Goal: Task Accomplishment & Management: Complete application form

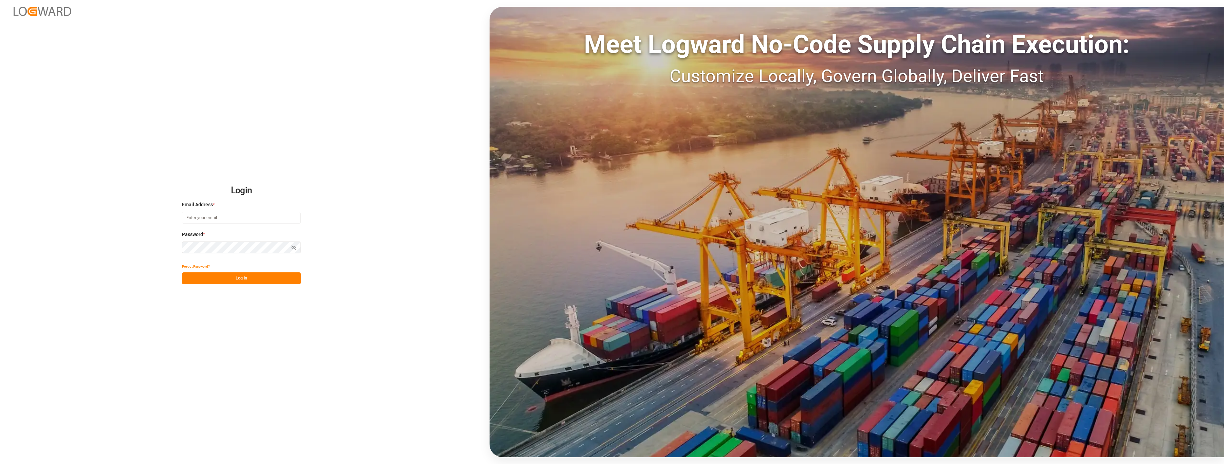
type input "[PERSON_NAME][EMAIL_ADDRESS][PERSON_NAME][DOMAIN_NAME]"
click at [232, 281] on button "Log In" at bounding box center [241, 279] width 119 height 12
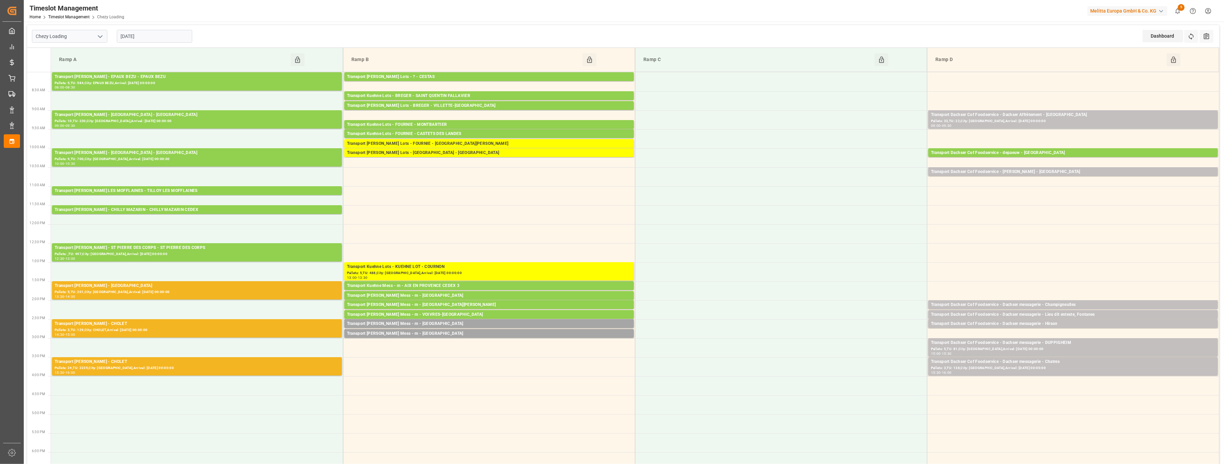
click at [103, 38] on icon "open menu" at bounding box center [100, 37] width 8 height 8
click at [93, 61] on div "Chezy Unloading" at bounding box center [69, 66] width 75 height 15
type input "Chezy Unloading"
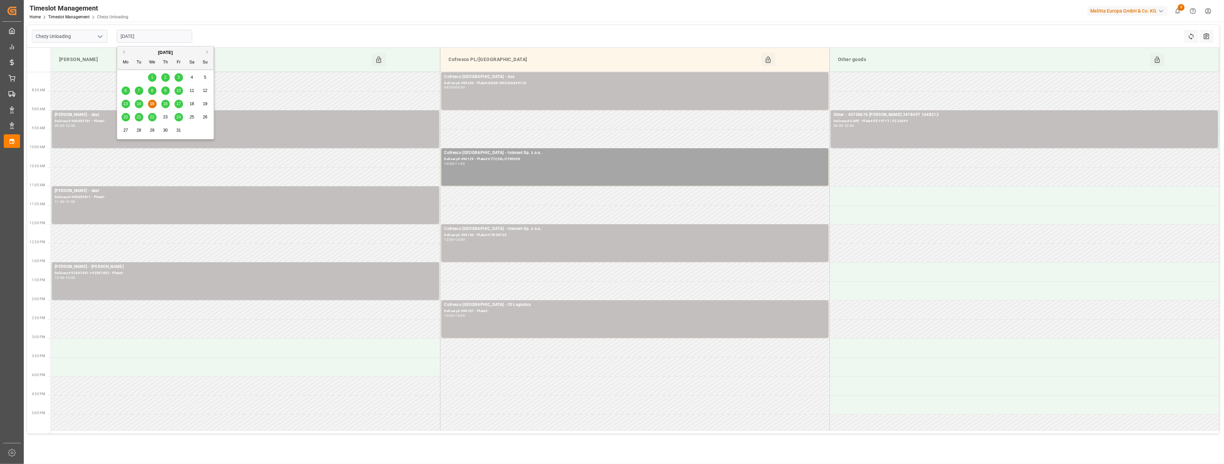
click at [149, 35] on input "[DATE]" at bounding box center [154, 36] width 75 height 13
click at [136, 102] on div "14" at bounding box center [139, 104] width 8 height 8
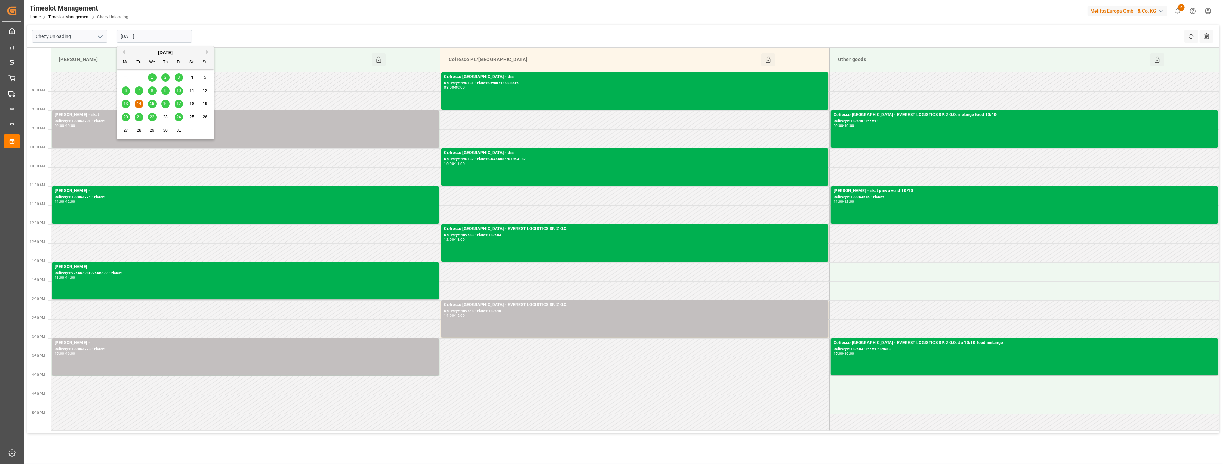
click at [155, 33] on input "[DATE]" at bounding box center [154, 36] width 75 height 13
click at [122, 108] on div "13" at bounding box center [126, 104] width 8 height 8
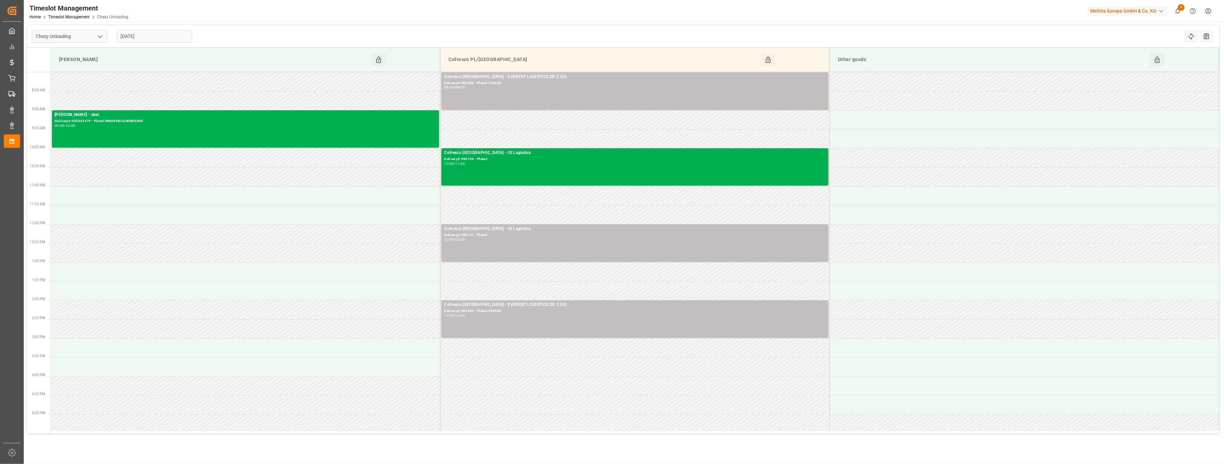
click at [175, 37] on input "[DATE]" at bounding box center [154, 36] width 75 height 13
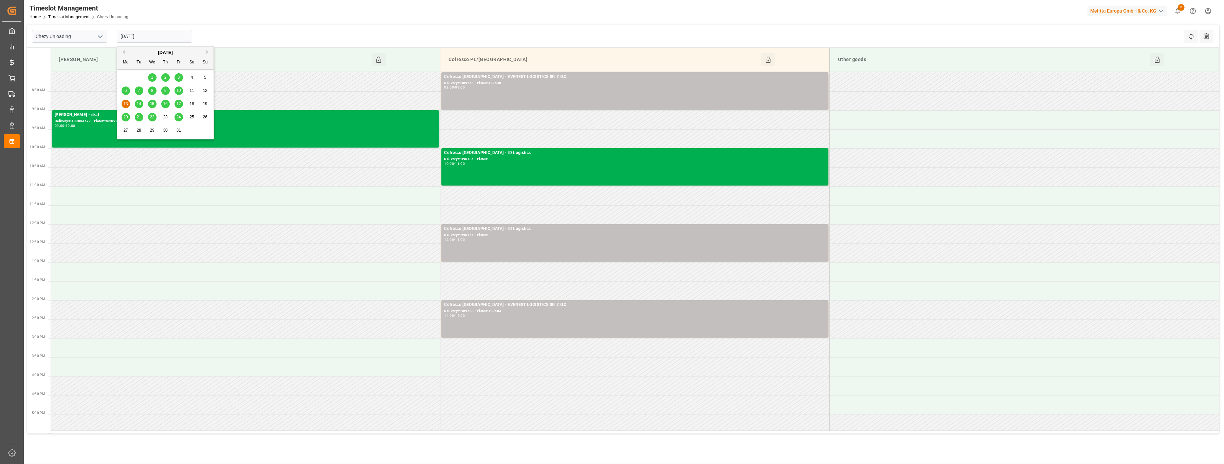
click at [138, 105] on span "14" at bounding box center [138, 104] width 4 height 5
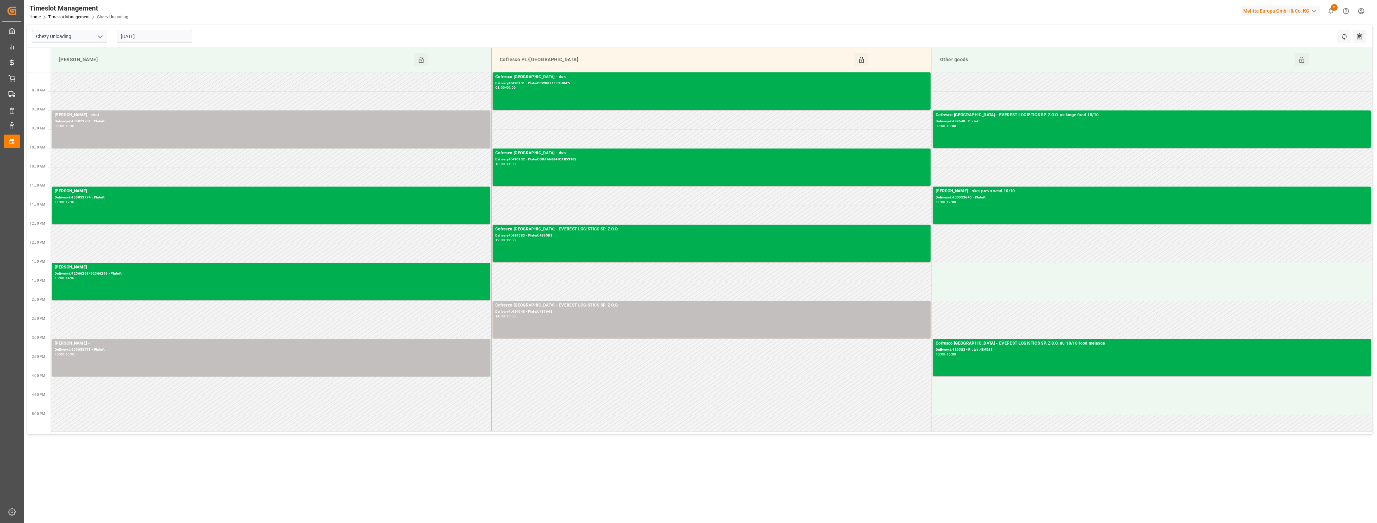
click at [164, 37] on input "[DATE]" at bounding box center [154, 36] width 75 height 13
click at [121, 106] on div "13 14 15 16 17 18 19" at bounding box center [165, 103] width 93 height 13
click at [125, 105] on span "13" at bounding box center [125, 104] width 4 height 5
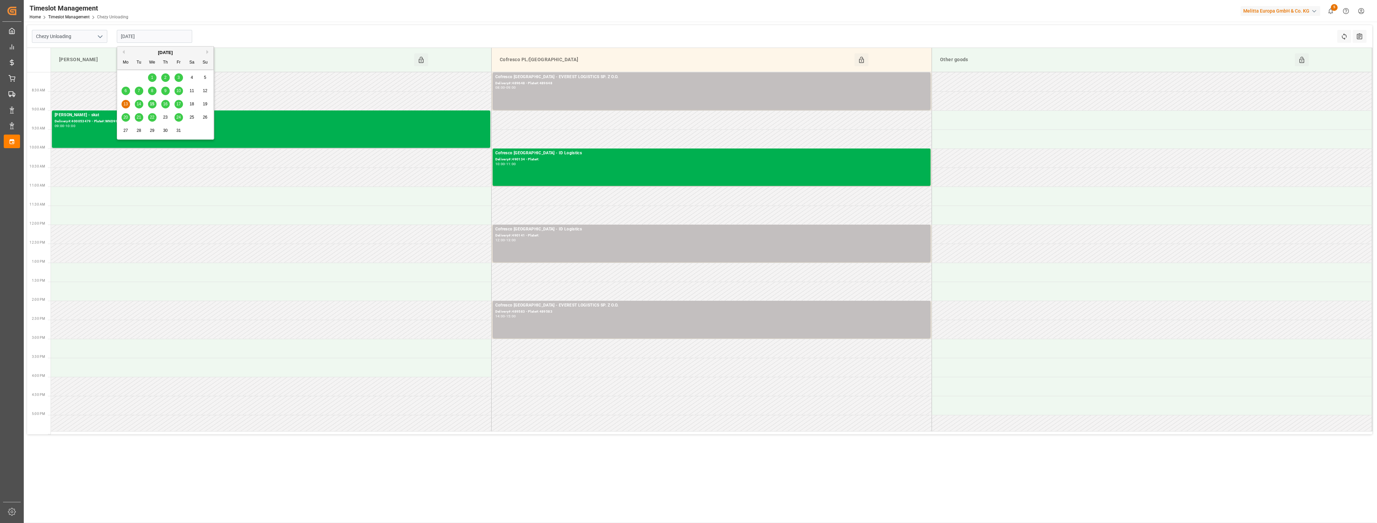
click at [152, 39] on input "[DATE]" at bounding box center [154, 36] width 75 height 13
click at [166, 105] on span "16" at bounding box center [165, 104] width 4 height 5
type input "[DATE]"
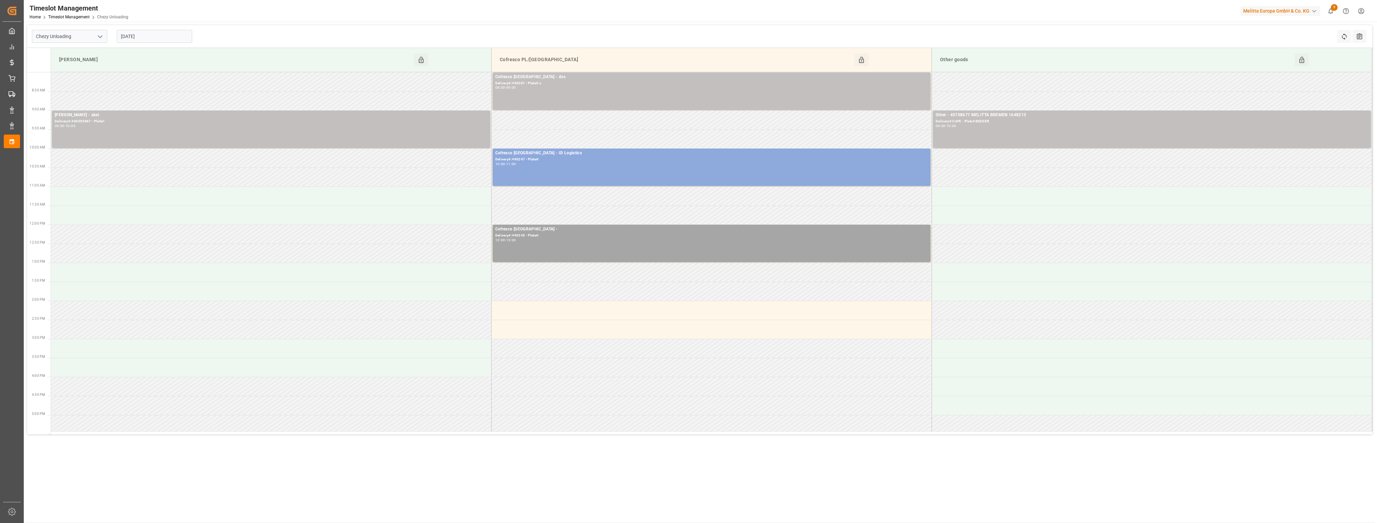
click at [166, 30] on input "[DATE]" at bounding box center [154, 36] width 75 height 13
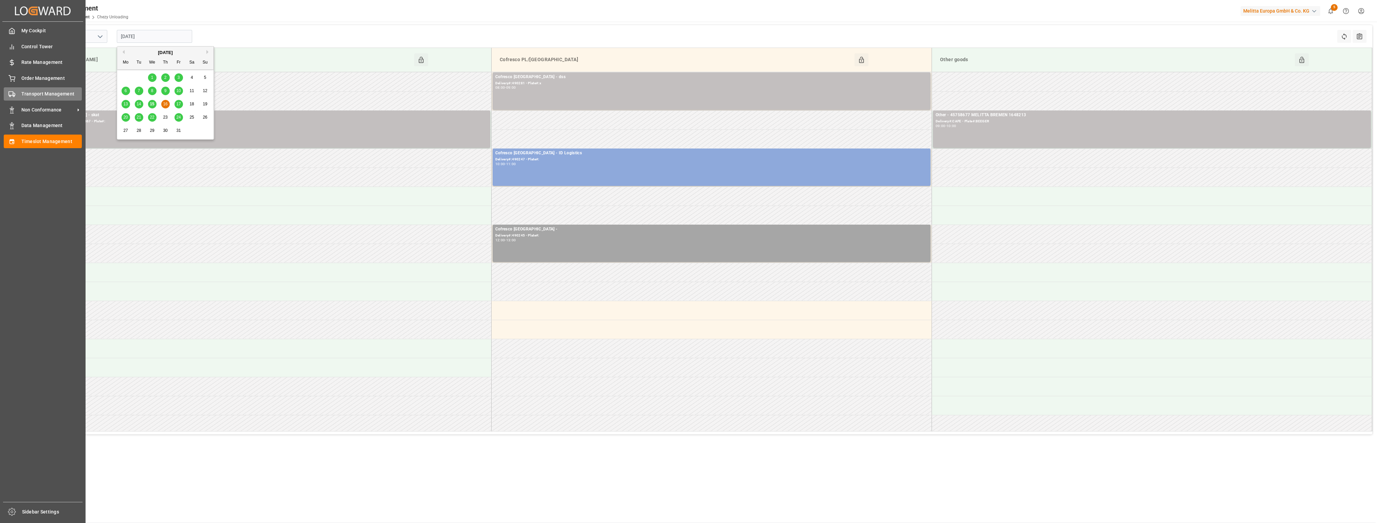
click at [13, 93] on icon at bounding box center [11, 94] width 7 height 7
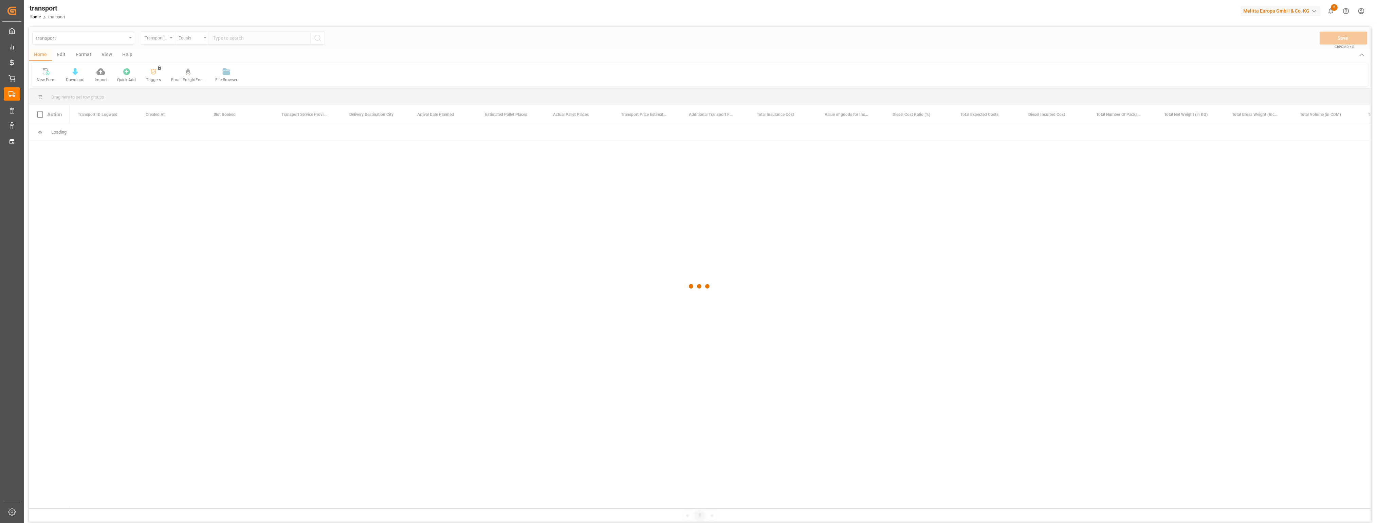
click at [123, 41] on div at bounding box center [700, 286] width 1342 height 518
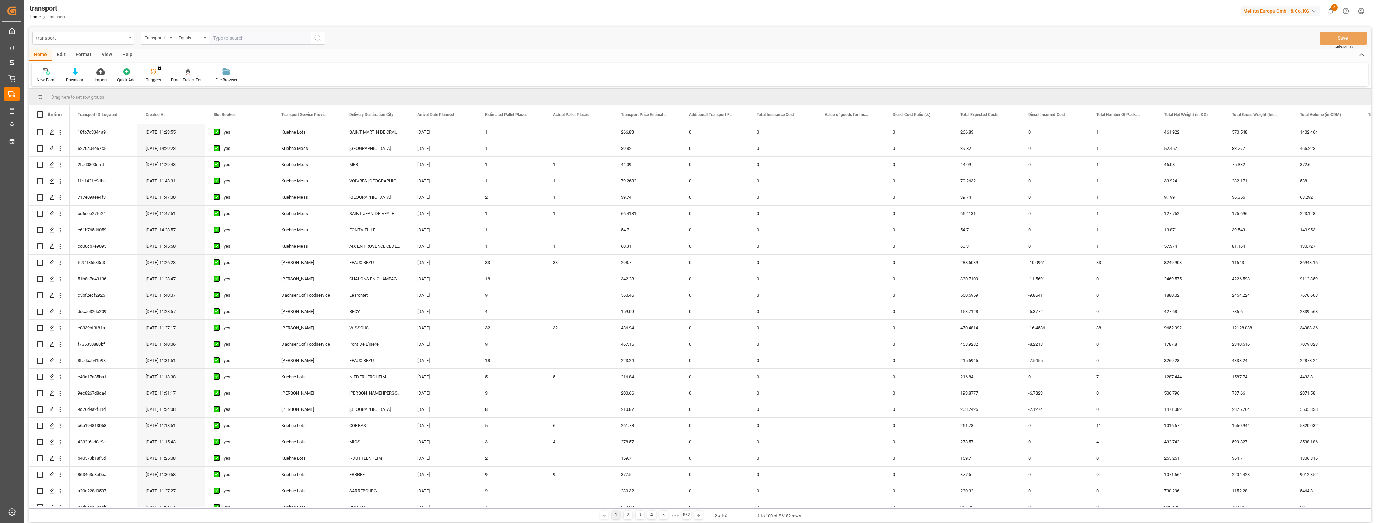
click at [132, 39] on div "transport" at bounding box center [83, 38] width 102 height 13
type input "unl"
click at [94, 67] on div "Chezy Unloading" at bounding box center [83, 69] width 101 height 14
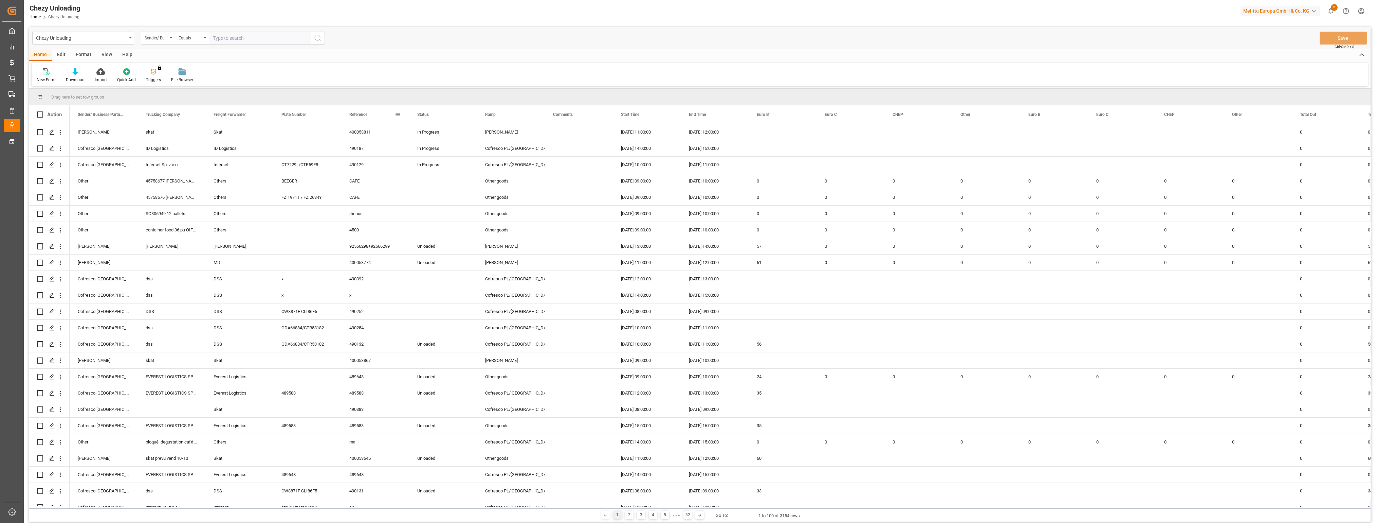
click at [399, 116] on span at bounding box center [398, 114] width 6 height 6
click at [433, 117] on span "filter" at bounding box center [429, 115] width 6 height 6
click at [415, 150] on input "Filter Value" at bounding box center [429, 151] width 67 height 14
type input "490191"
click at [437, 170] on button "Apply" at bounding box center [438, 172] width 13 height 7
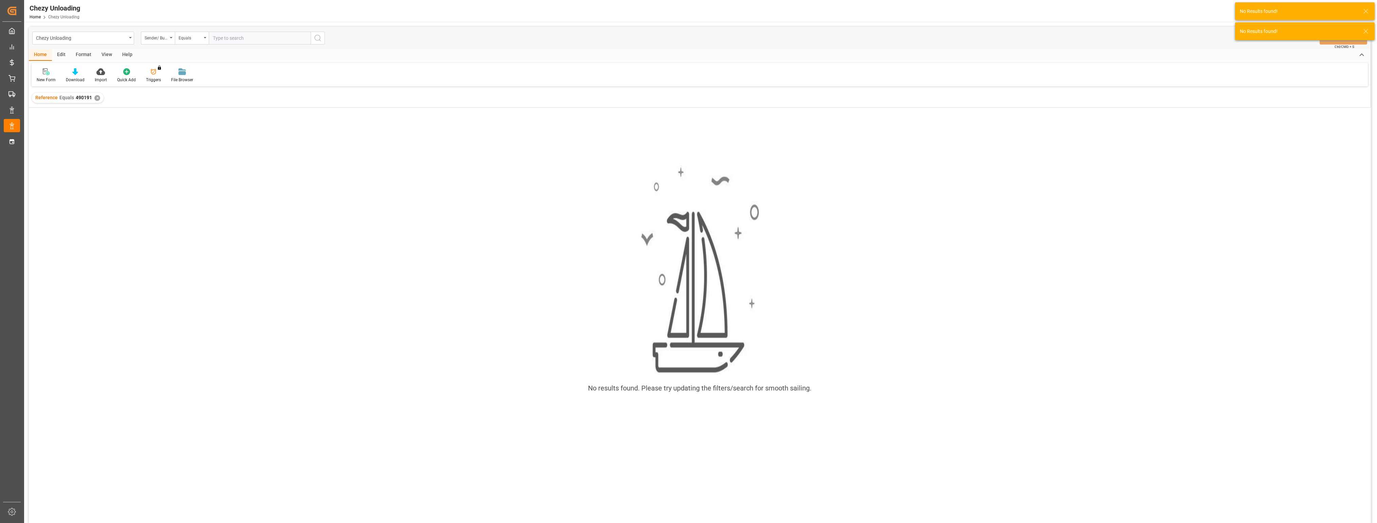
click at [97, 95] on div "✕" at bounding box center [97, 98] width 6 height 6
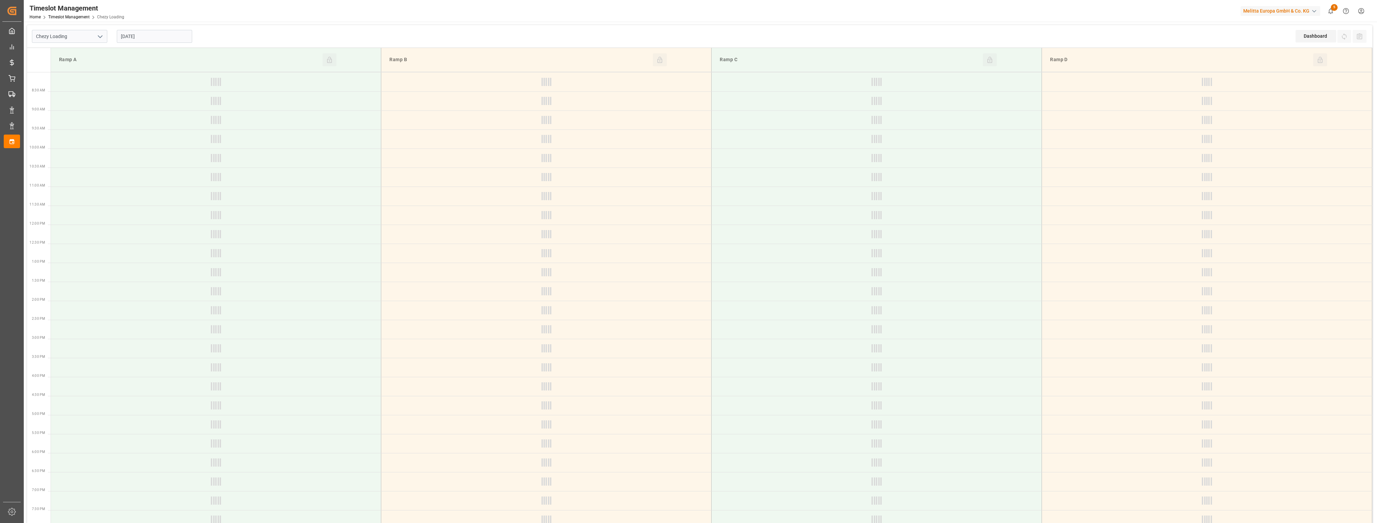
click at [102, 36] on polyline "open menu" at bounding box center [100, 37] width 4 height 2
click at [84, 66] on div "Chezy Unloading" at bounding box center [69, 66] width 75 height 15
type input "Chezy Unloading"
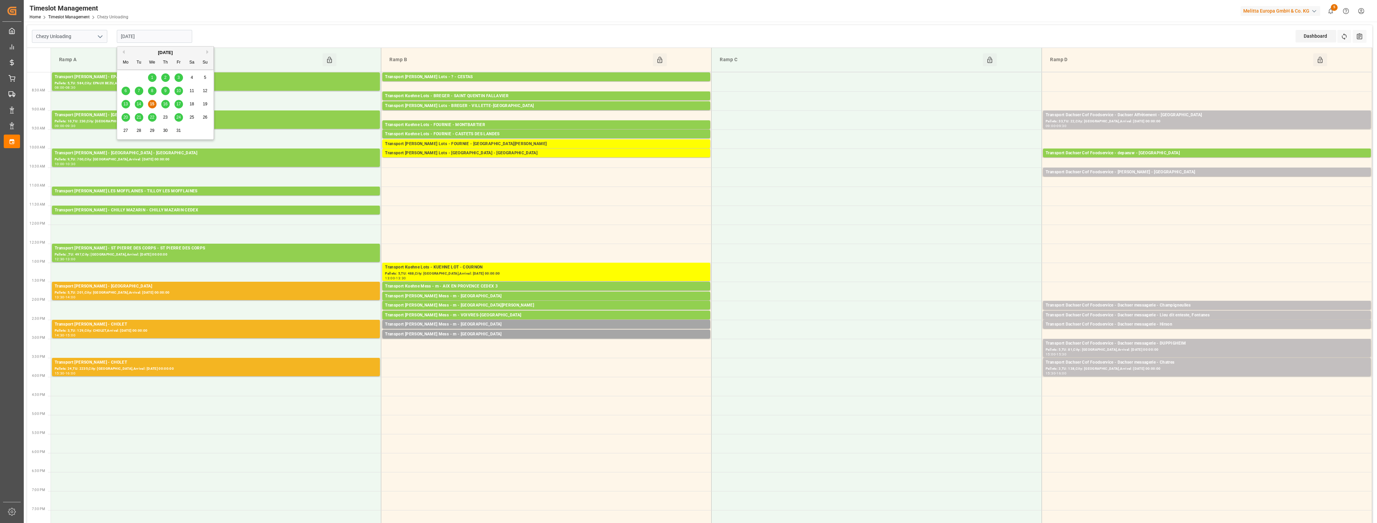
click at [182, 36] on input "[DATE]" at bounding box center [154, 36] width 75 height 13
click at [162, 104] on div "16" at bounding box center [165, 104] width 8 height 8
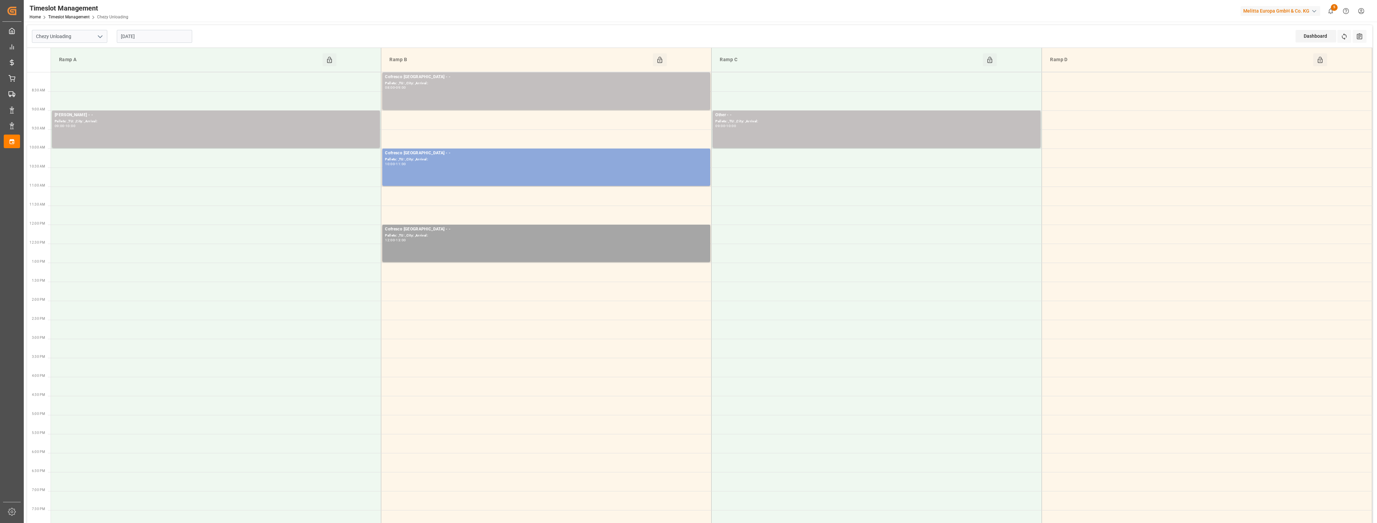
click at [166, 39] on input "[DATE]" at bounding box center [154, 36] width 75 height 13
click at [153, 104] on span "15" at bounding box center [152, 104] width 4 height 5
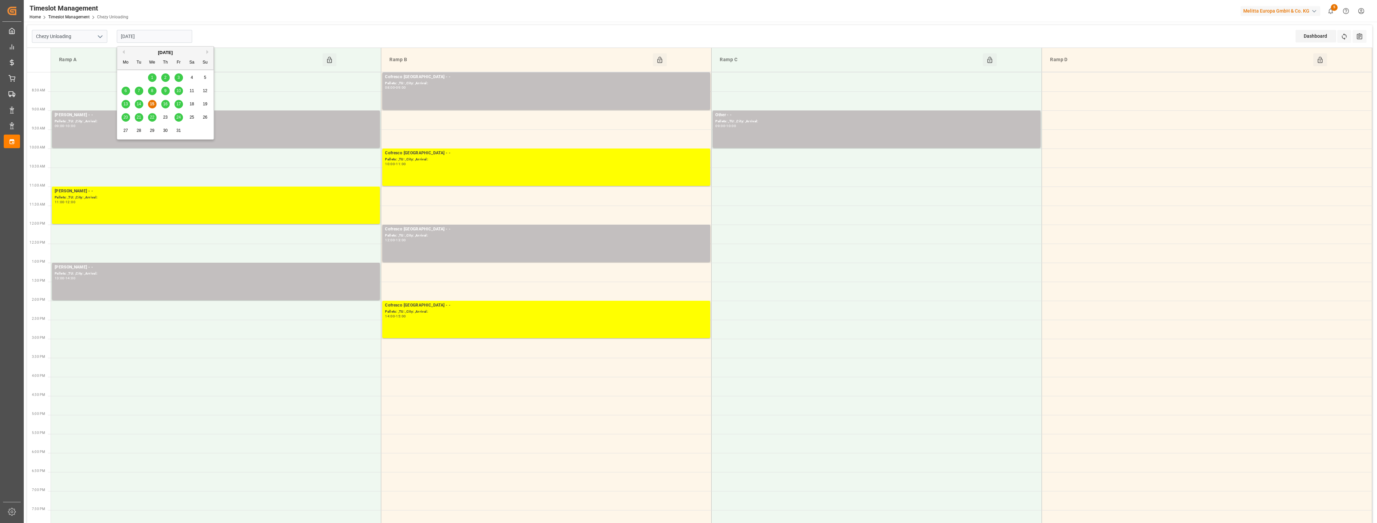
click at [156, 41] on input "[DATE]" at bounding box center [154, 36] width 75 height 13
click at [167, 106] on span "16" at bounding box center [165, 104] width 4 height 5
type input "[DATE]"
